Goal: Task Accomplishment & Management: Manage account settings

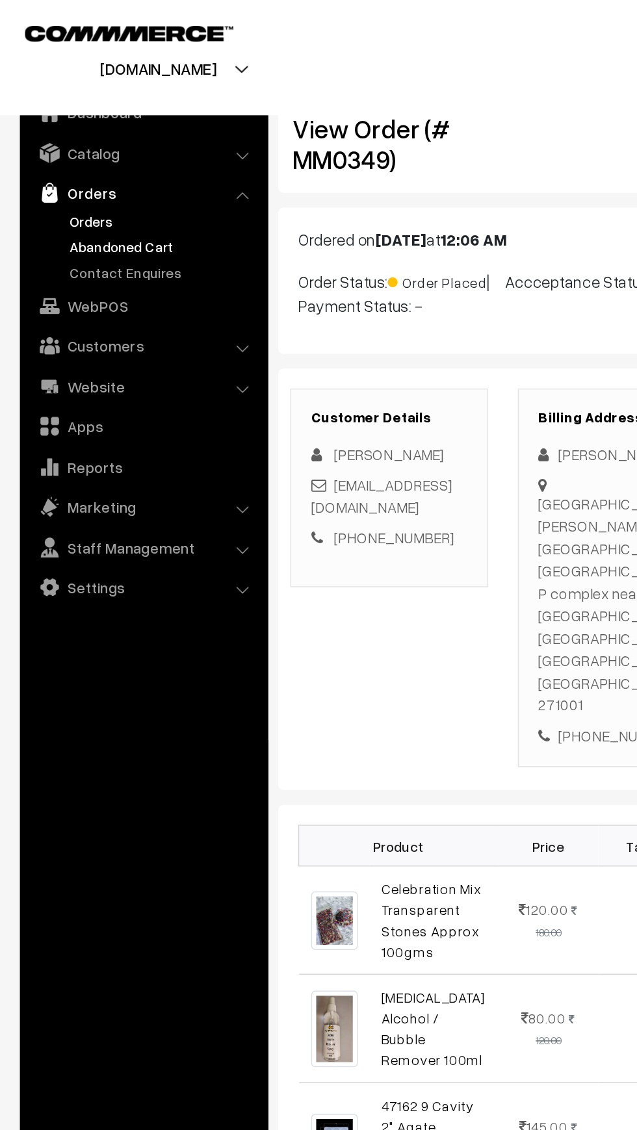
click at [64, 157] on link "Abandoned Cart" at bounding box center [106, 162] width 129 height 14
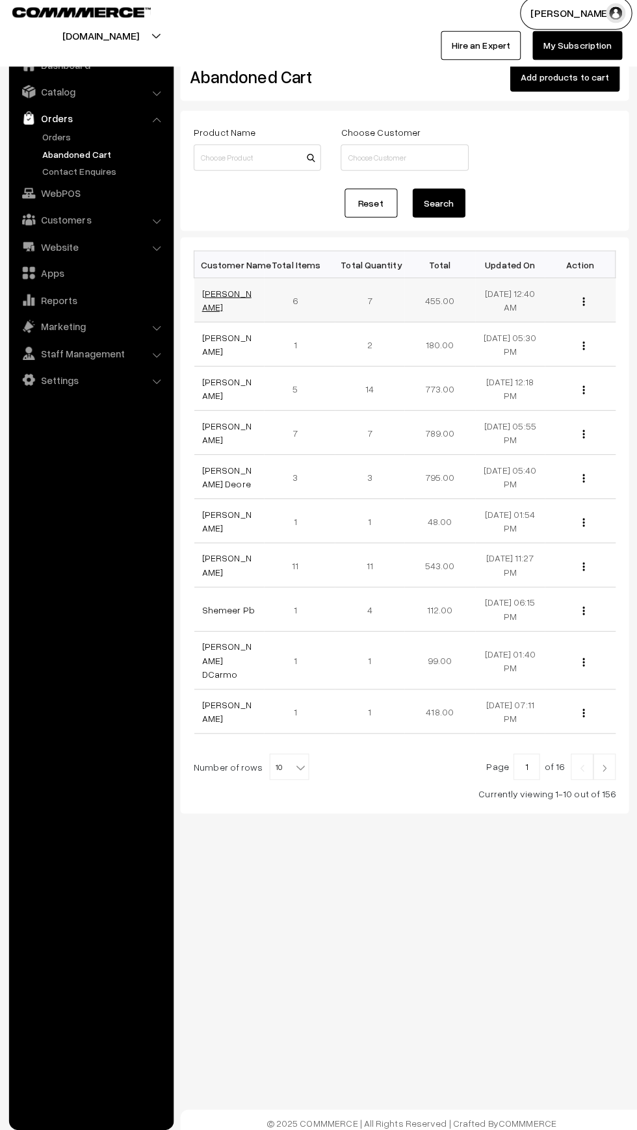
click at [213, 309] on link "[PERSON_NAME]" at bounding box center [227, 305] width 49 height 25
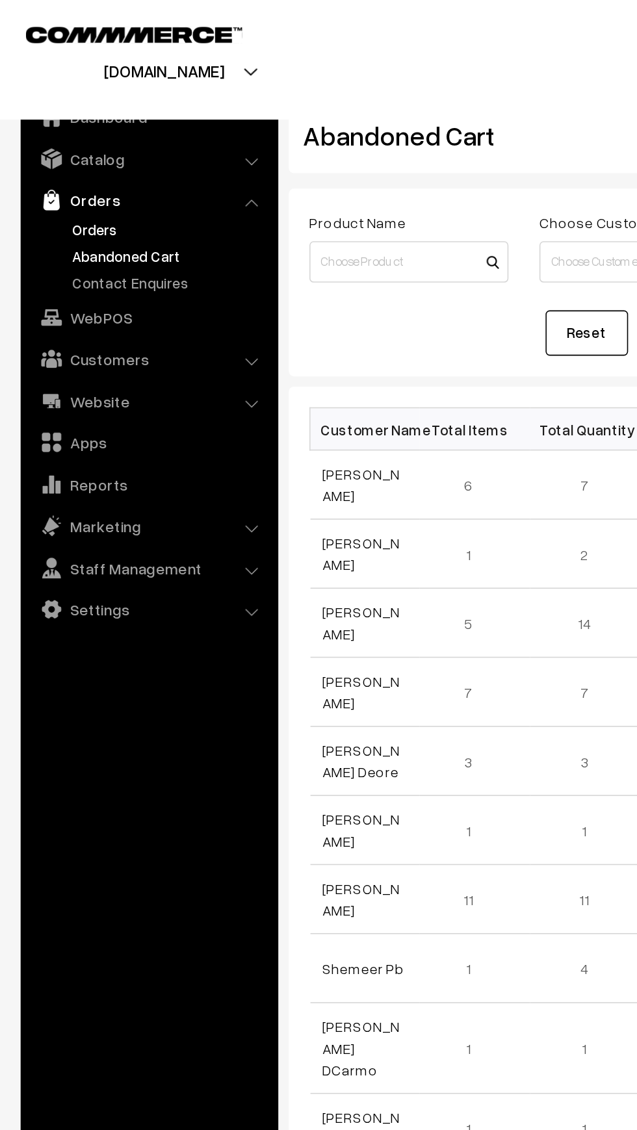
click at [48, 140] on link "Orders" at bounding box center [106, 145] width 129 height 14
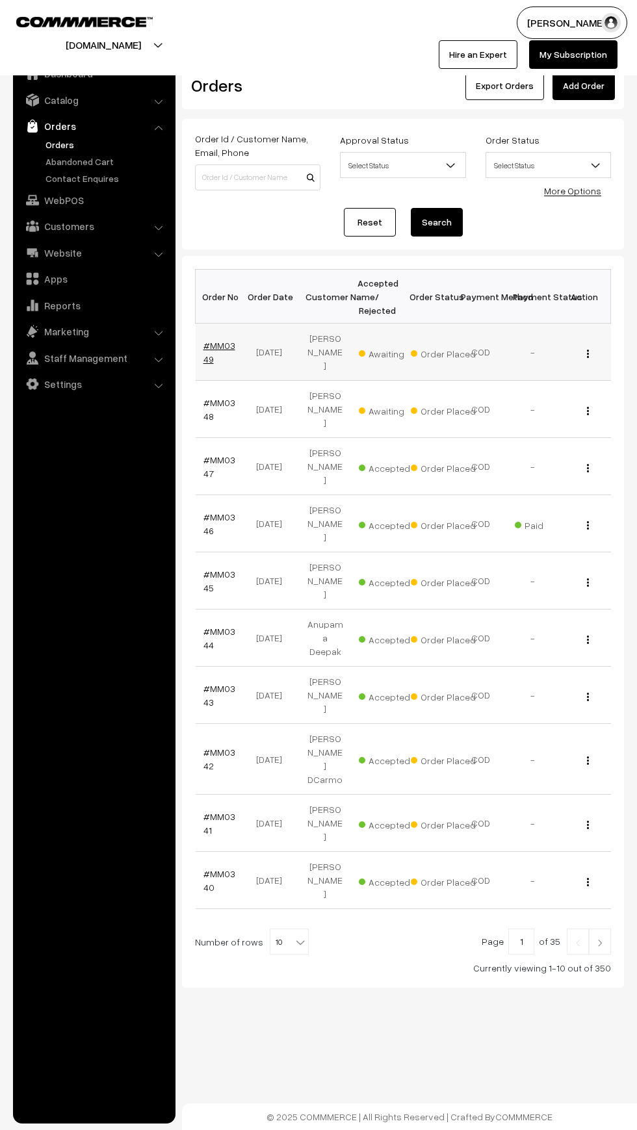
click at [205, 351] on link "#MM0349" at bounding box center [219, 352] width 32 height 25
